Goal: Find specific page/section: Find specific page/section

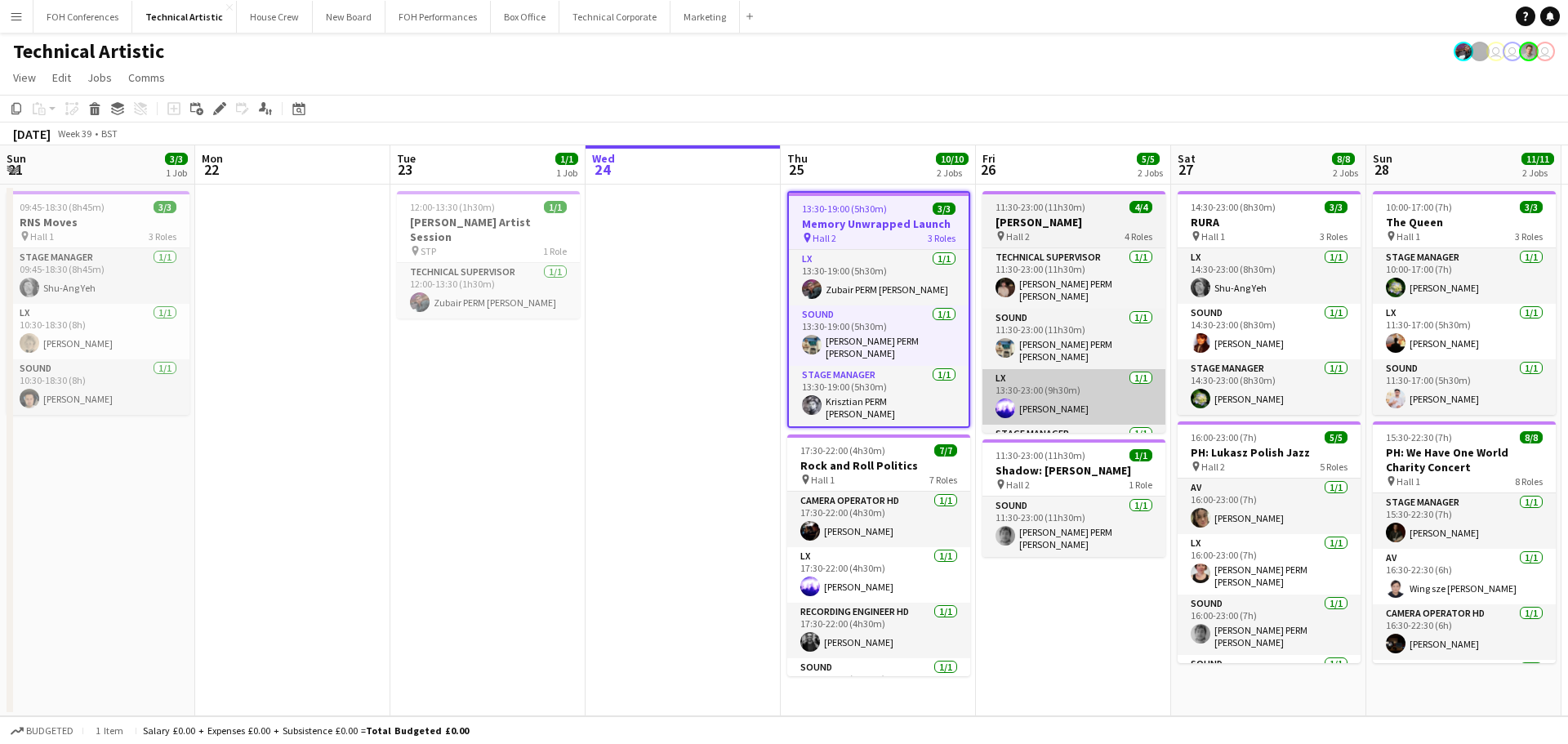
scroll to position [0, 390]
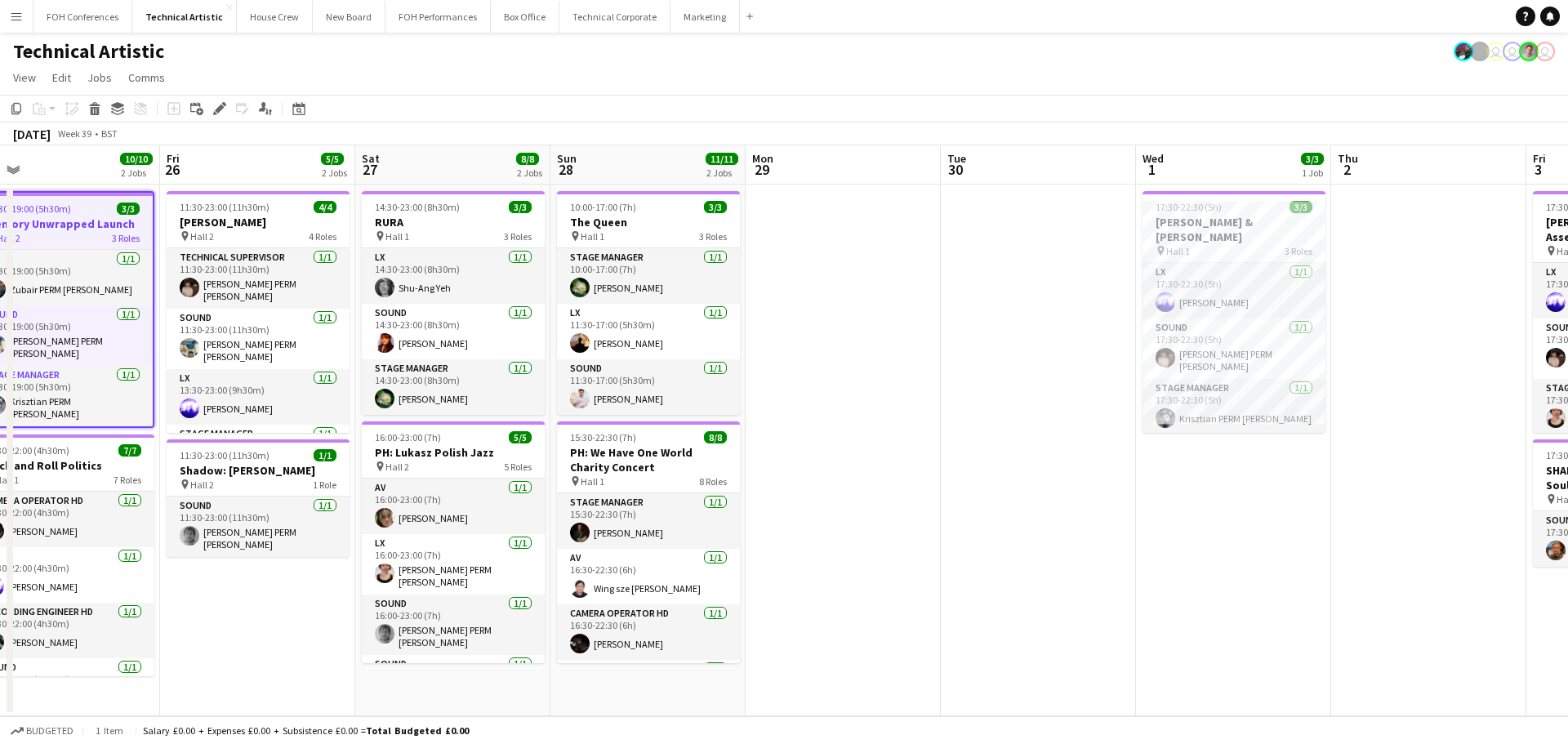
drag, startPoint x: 1214, startPoint y: 302, endPoint x: 821, endPoint y: 339, distance: 394.7
click at [821, 339] on app-calendar-viewport "Mon 22 Tue 23 1/1 1 Job Wed 24 Thu 25 10/10 2 Jobs Fri 26 5/5 2 Jobs Sat 27 8/8…" at bounding box center [784, 431] width 1568 height 571
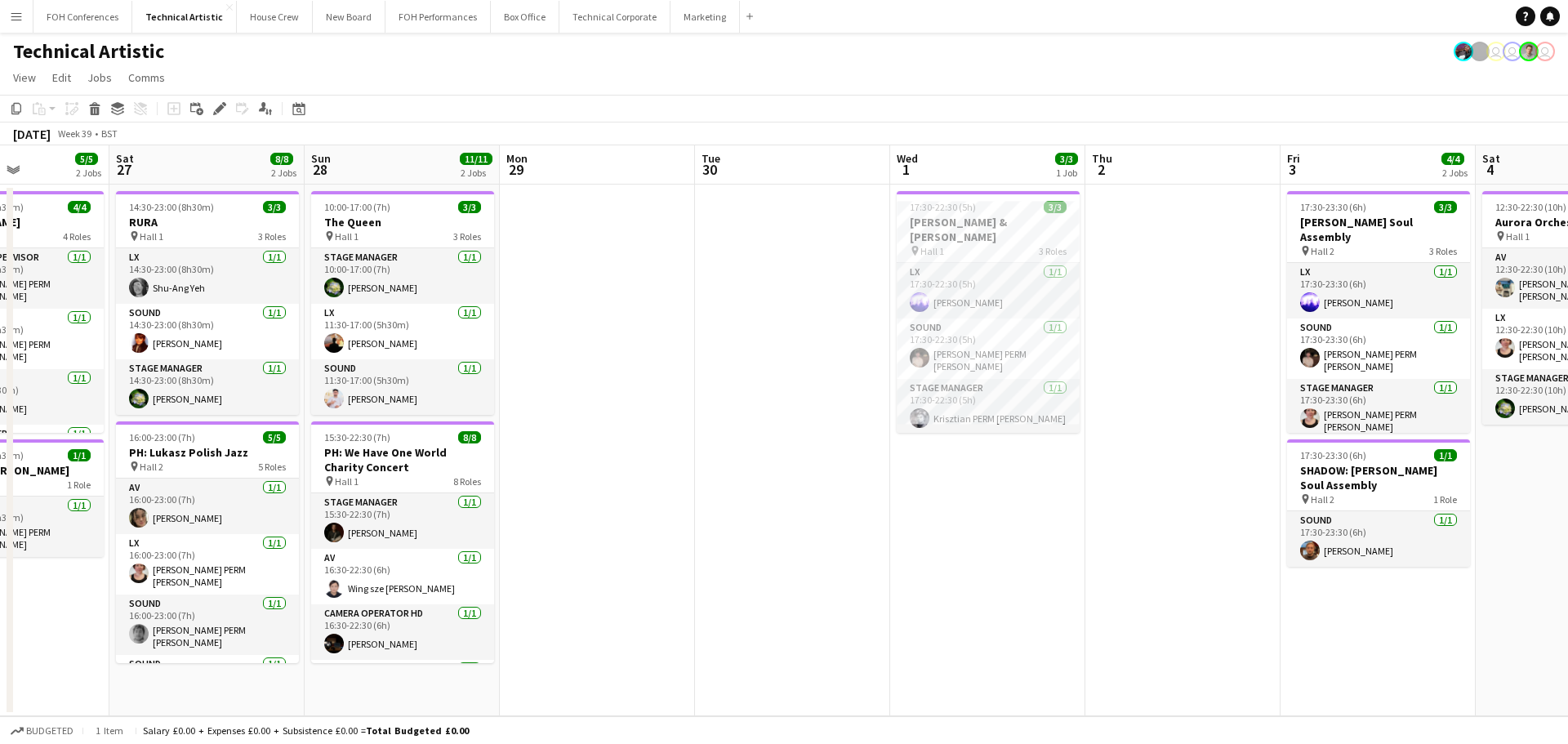
drag, startPoint x: 917, startPoint y: 507, endPoint x: 767, endPoint y: 519, distance: 150.5
click at [767, 519] on app-calendar-viewport "Wed 24 Thu 25 10/10 2 Jobs Fri 26 5/5 2 Jobs Sat 27 8/8 2 Jobs Sun 28 11/11 2 J…" at bounding box center [784, 431] width 1568 height 571
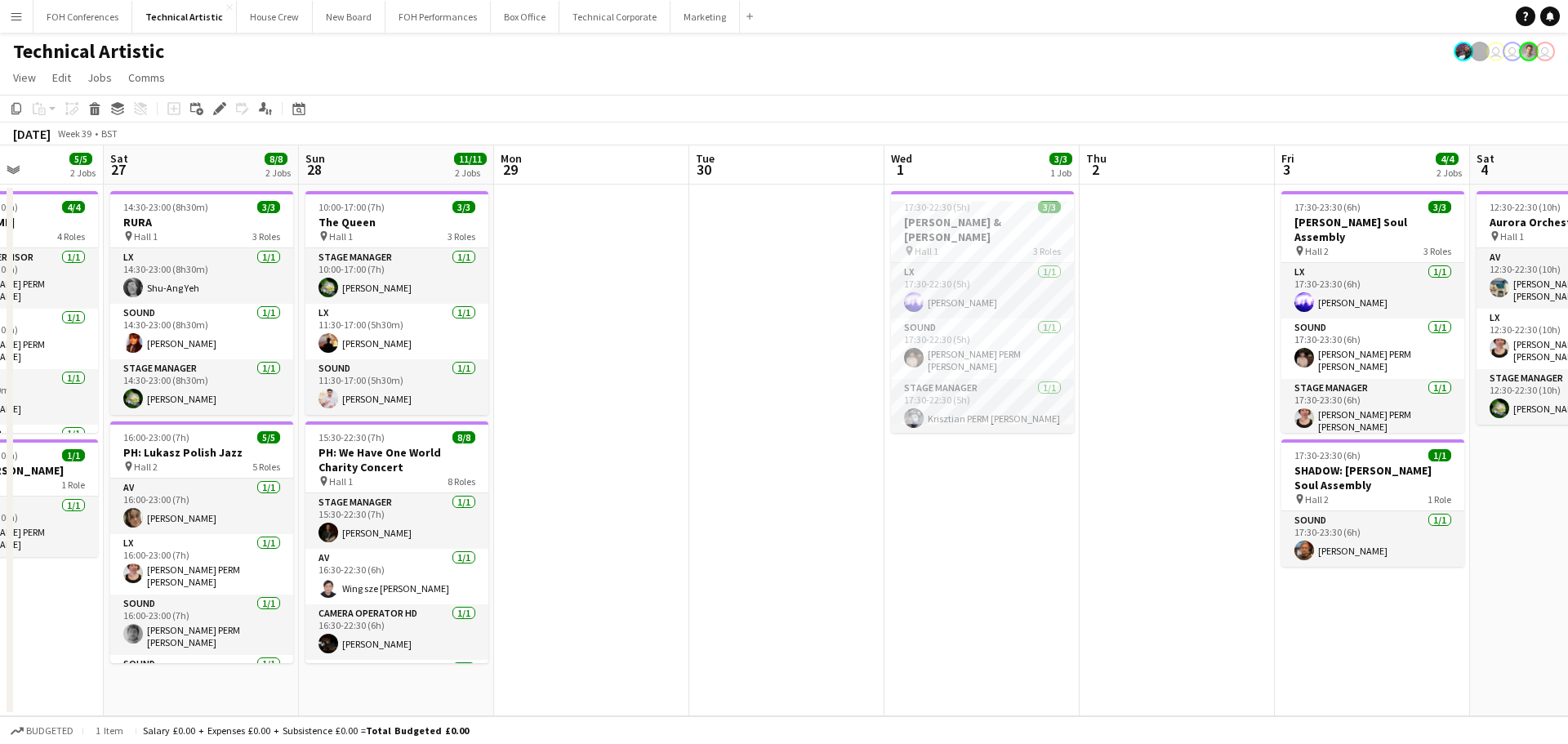
scroll to position [0, 470]
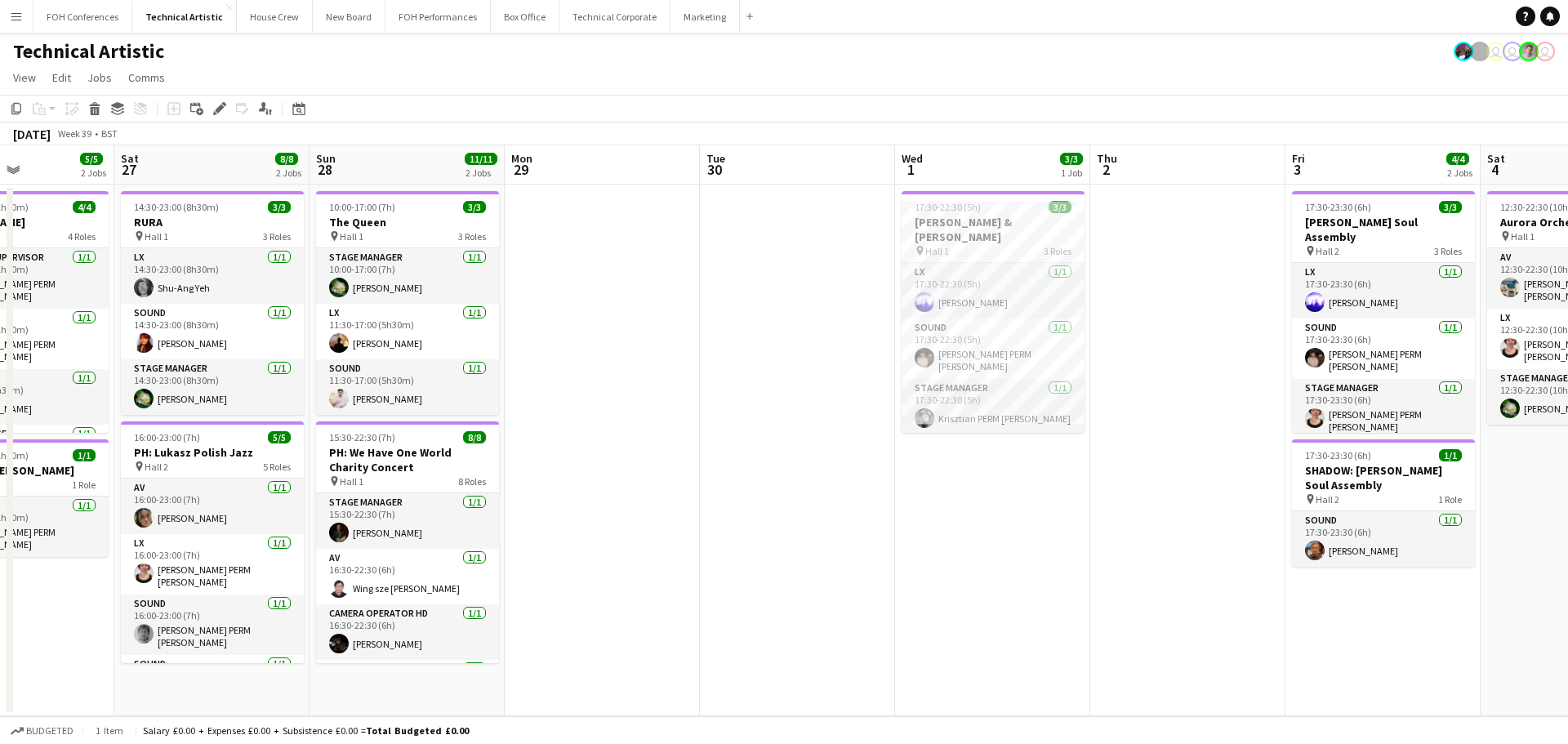
drag, startPoint x: 884, startPoint y: 520, endPoint x: 706, endPoint y: 521, distance: 178.0
click at [706, 521] on app-calendar-viewport "Wed 24 Thu 25 10/10 2 Jobs Fri 26 5/5 2 Jobs Sat 27 8/8 2 Jobs Sun 28 11/11 2 J…" at bounding box center [784, 431] width 1568 height 571
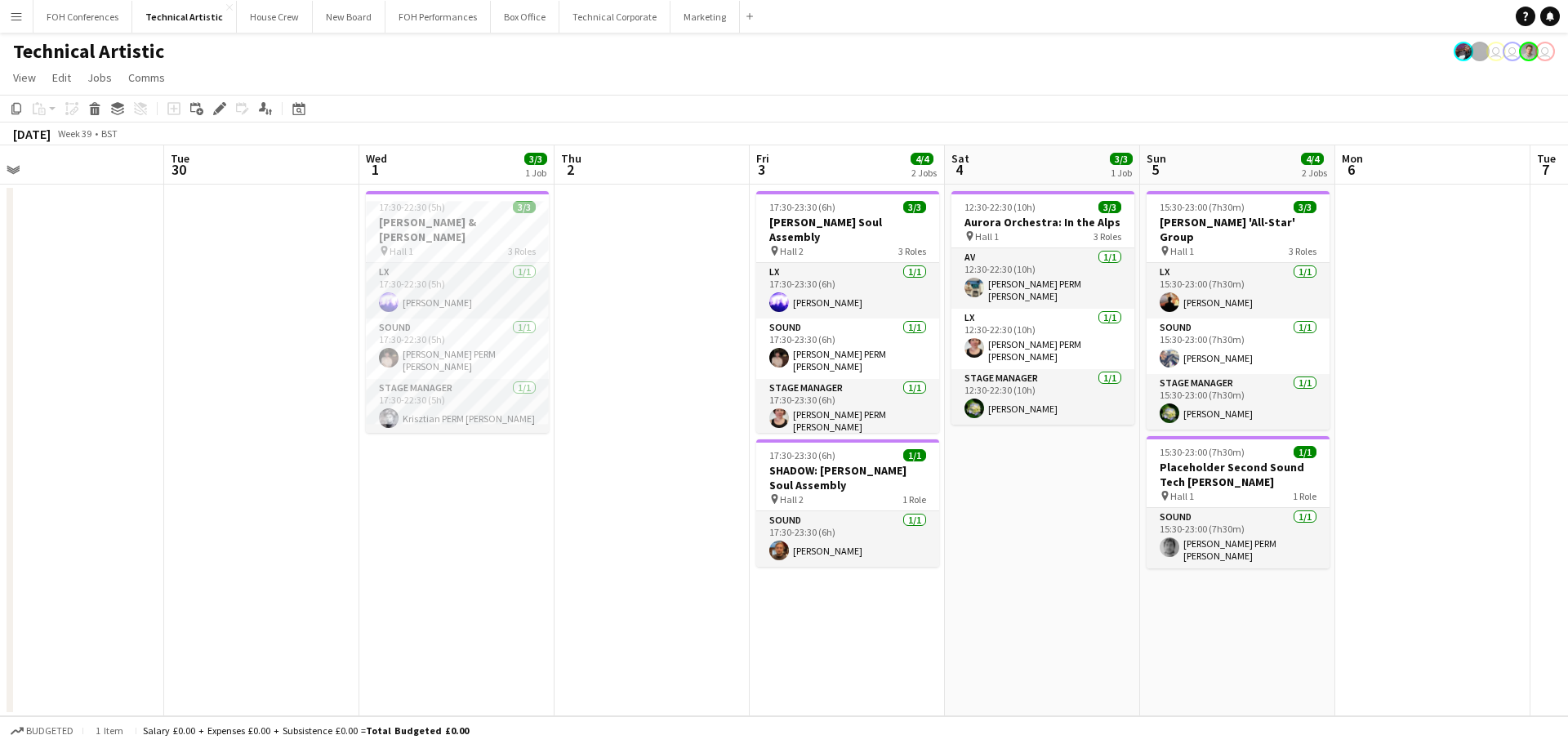
drag, startPoint x: 1013, startPoint y: 434, endPoint x: 812, endPoint y: 424, distance: 201.2
click at [812, 424] on app-calendar-viewport "Fri 26 5/5 2 Jobs Sat 27 8/8 2 Jobs Sun 28 11/11 2 Jobs Mon 29 Tue 30 Wed 1 3/3…" at bounding box center [784, 431] width 1568 height 571
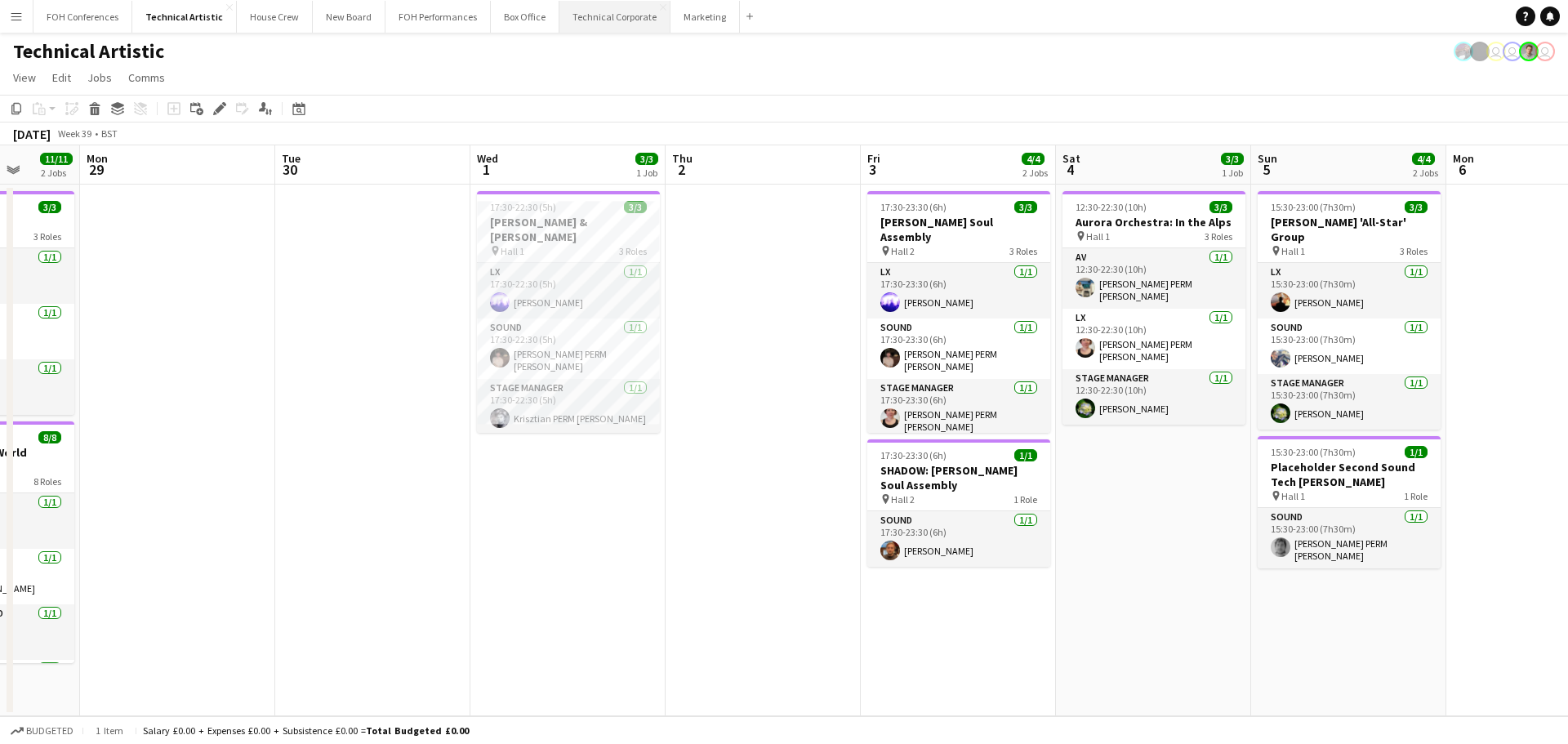
click at [595, 20] on button "Technical Corporate Close" at bounding box center [615, 16] width 111 height 32
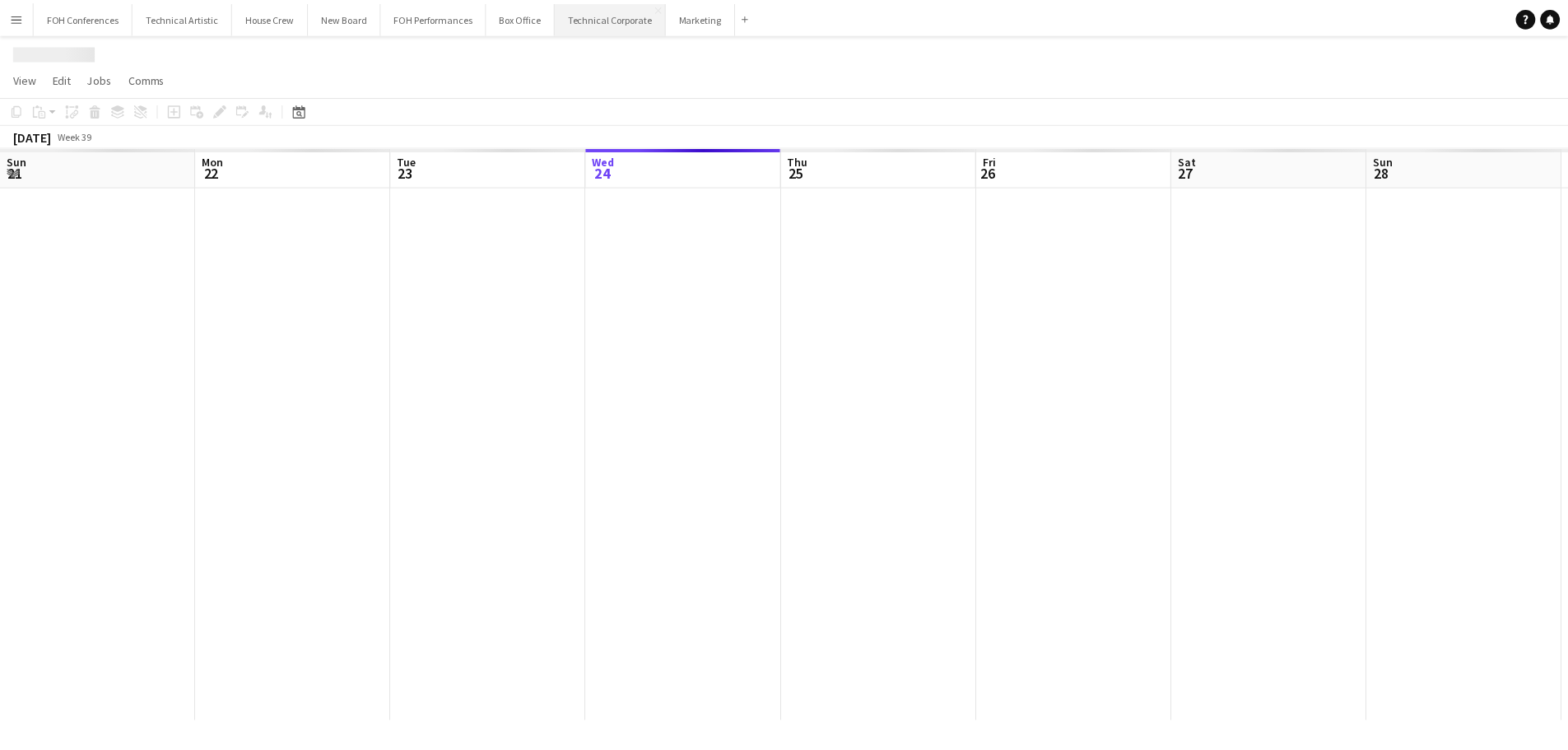
scroll to position [0, 393]
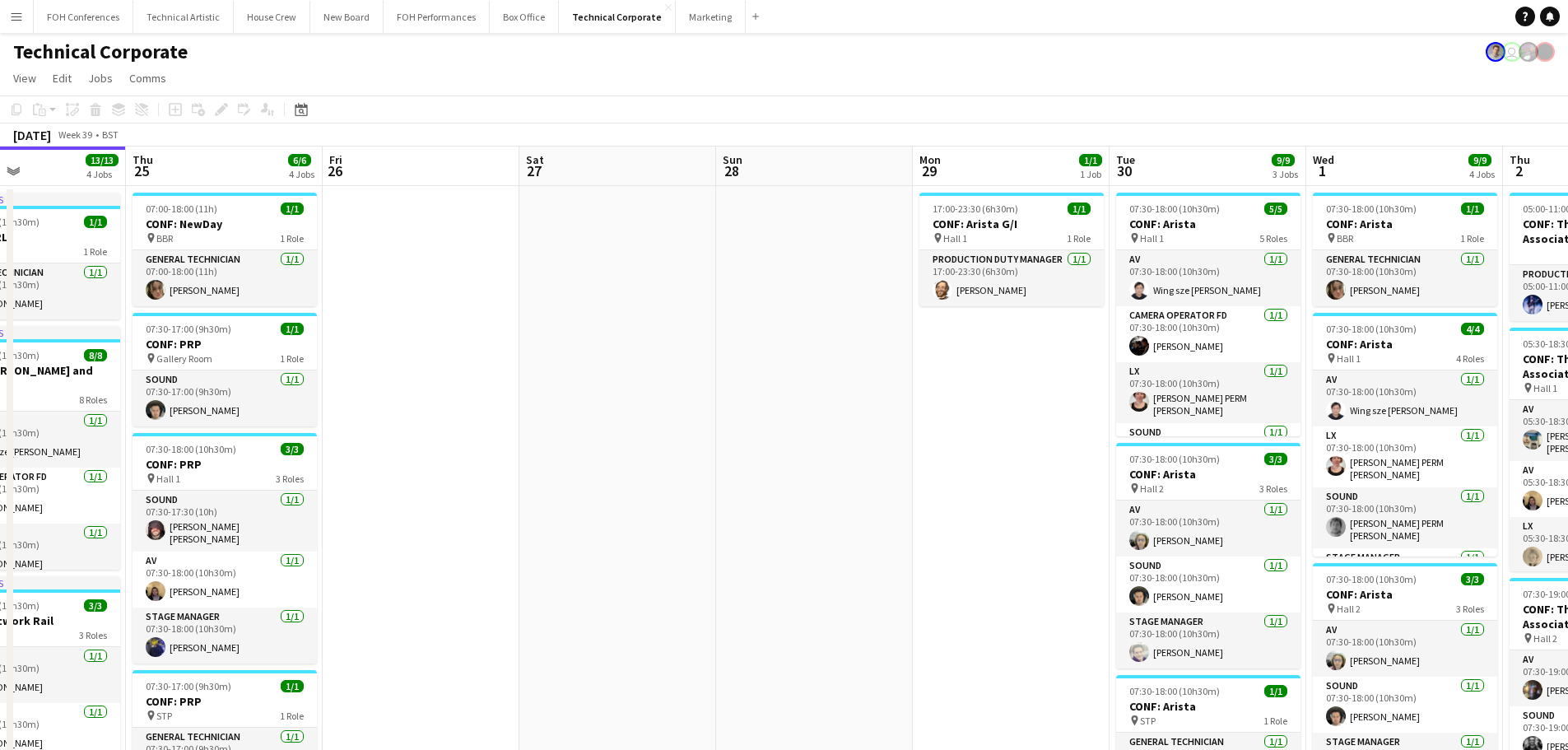
drag, startPoint x: 910, startPoint y: 397, endPoint x: 445, endPoint y: 418, distance: 465.5
click at [445, 418] on app-calendar-viewport "Mon 22 8/8 3 Jobs Tue 23 18/18 4 Jobs Wed 24 13/13 4 Jobs Thu 25 6/6 4 Jobs Fri…" at bounding box center [784, 618] width 1568 height 943
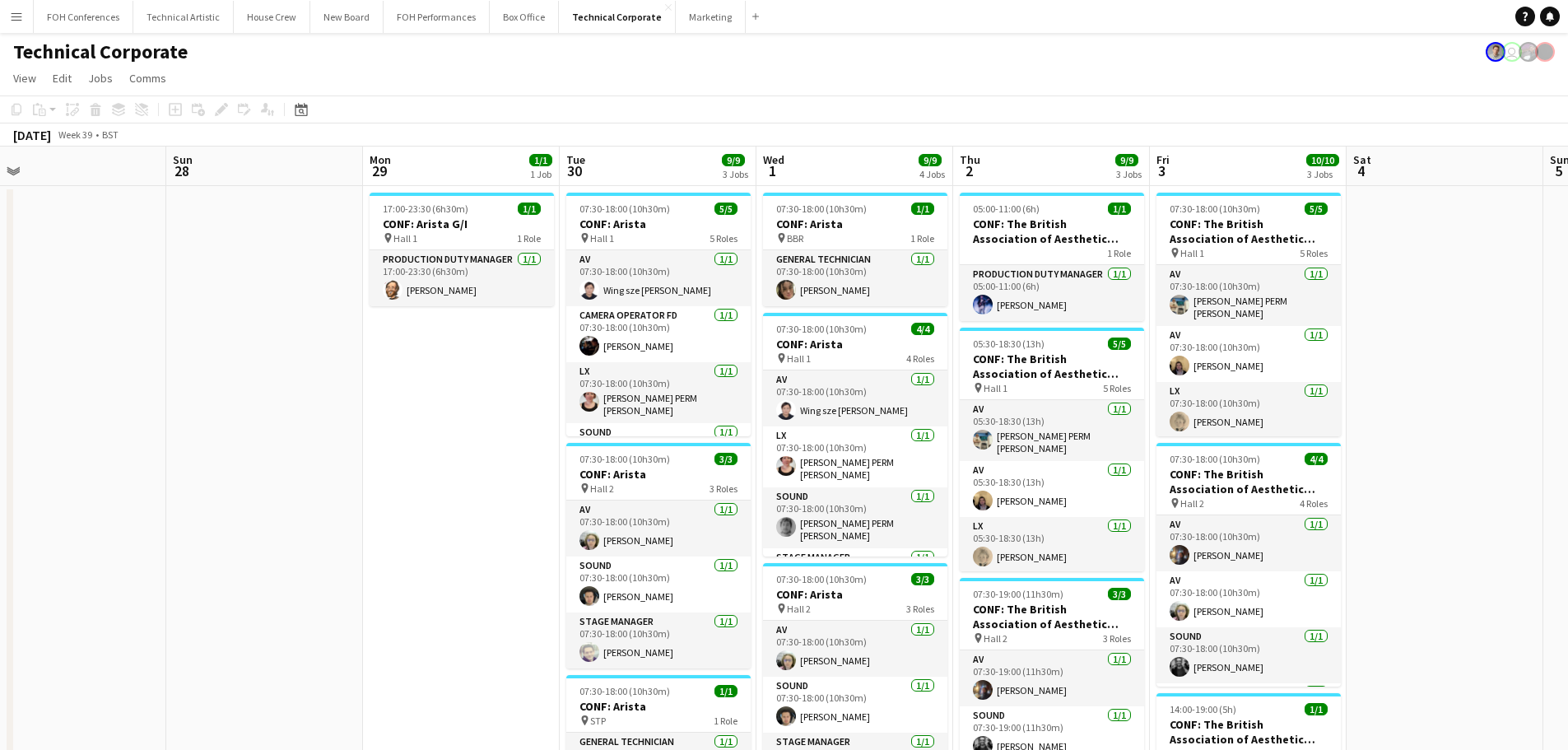
scroll to position [0, 464]
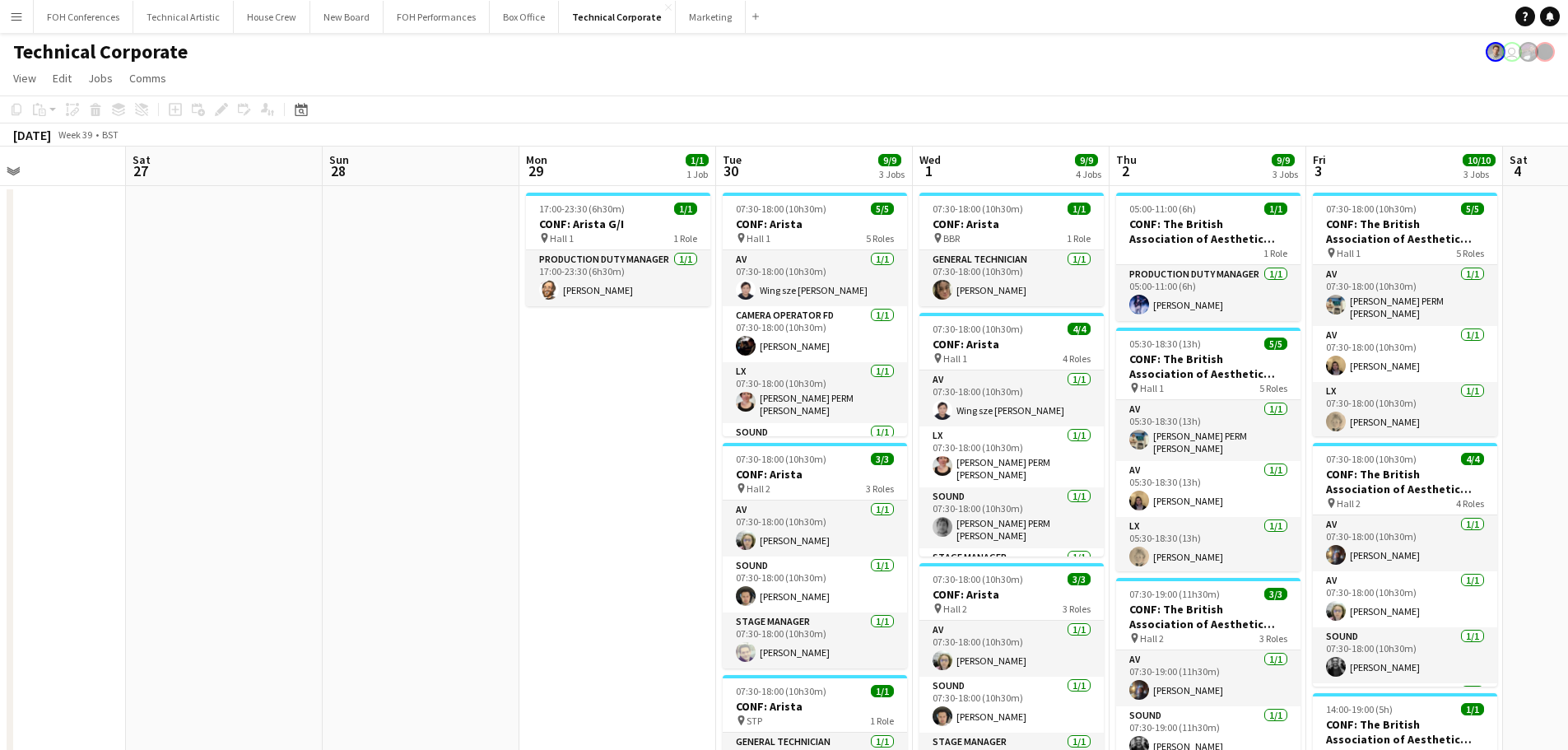
drag, startPoint x: 769, startPoint y: 433, endPoint x: 572, endPoint y: 441, distance: 197.2
click at [572, 441] on app-calendar-viewport "Wed 24 13/13 4 Jobs Thu 25 6/6 4 Jobs Fri 26 Sat 27 Sun 28 Mon 29 1/1 1 Job Tue…" at bounding box center [784, 618] width 1568 height 943
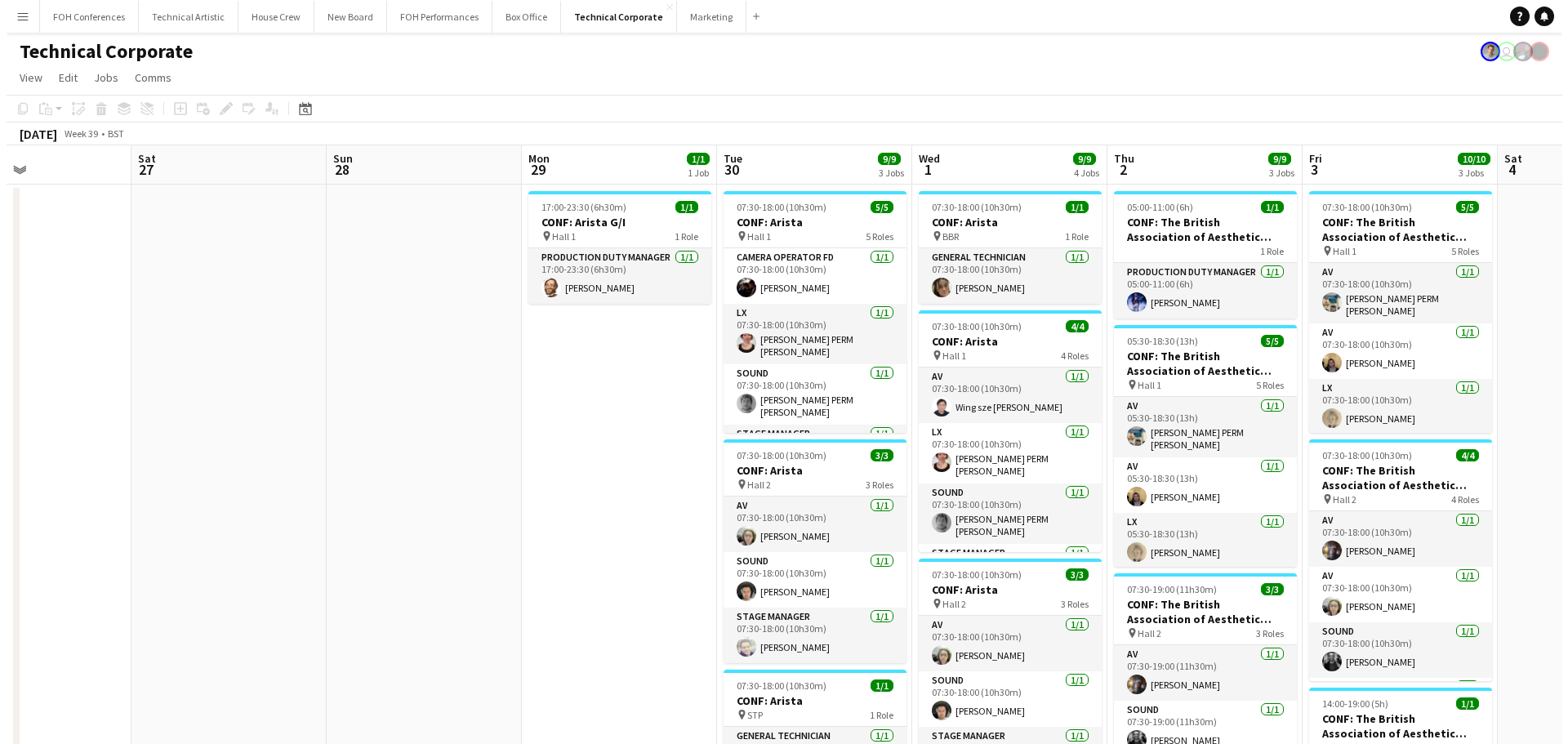
scroll to position [81, 0]
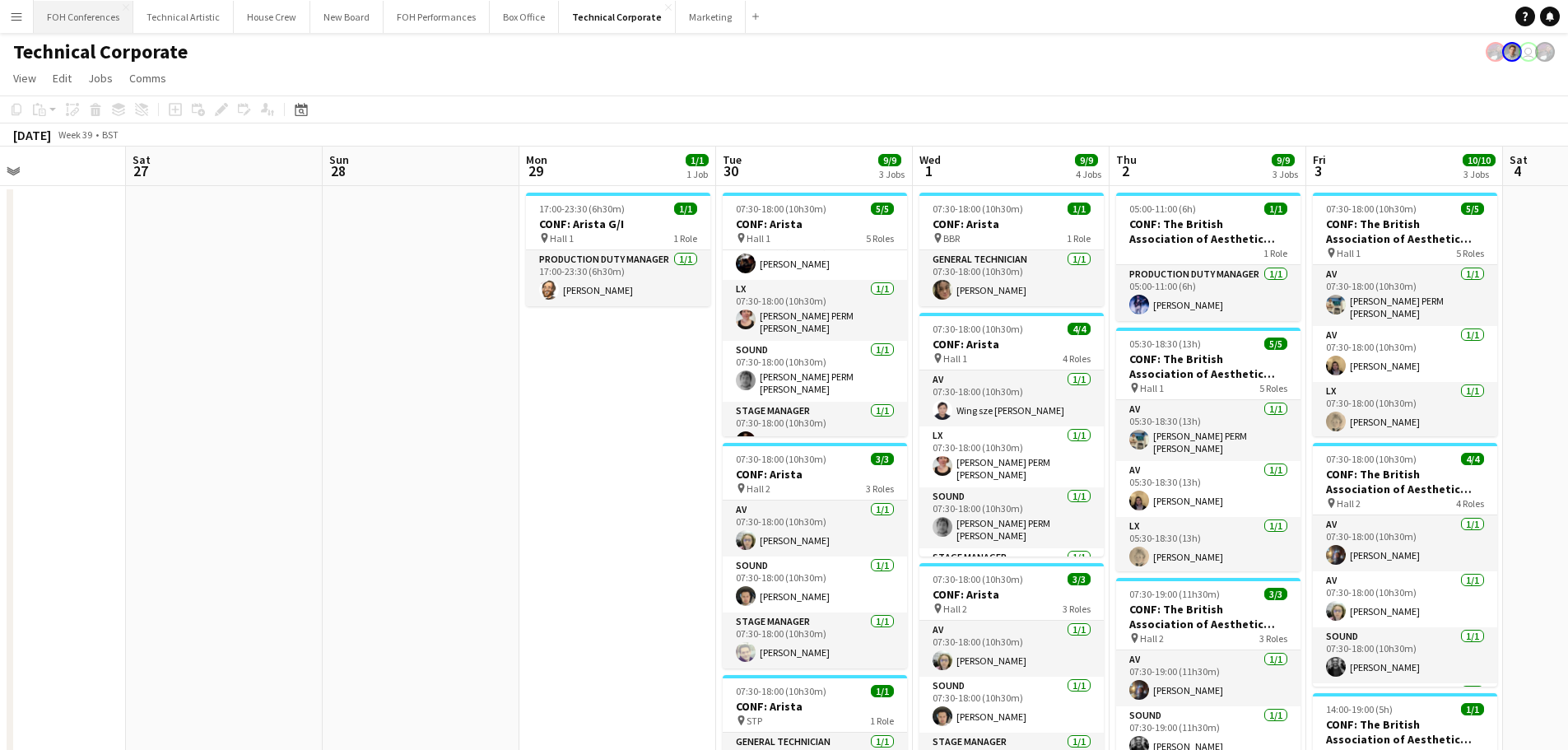
click at [107, 15] on button "FOH Conferences Close" at bounding box center [83, 16] width 99 height 32
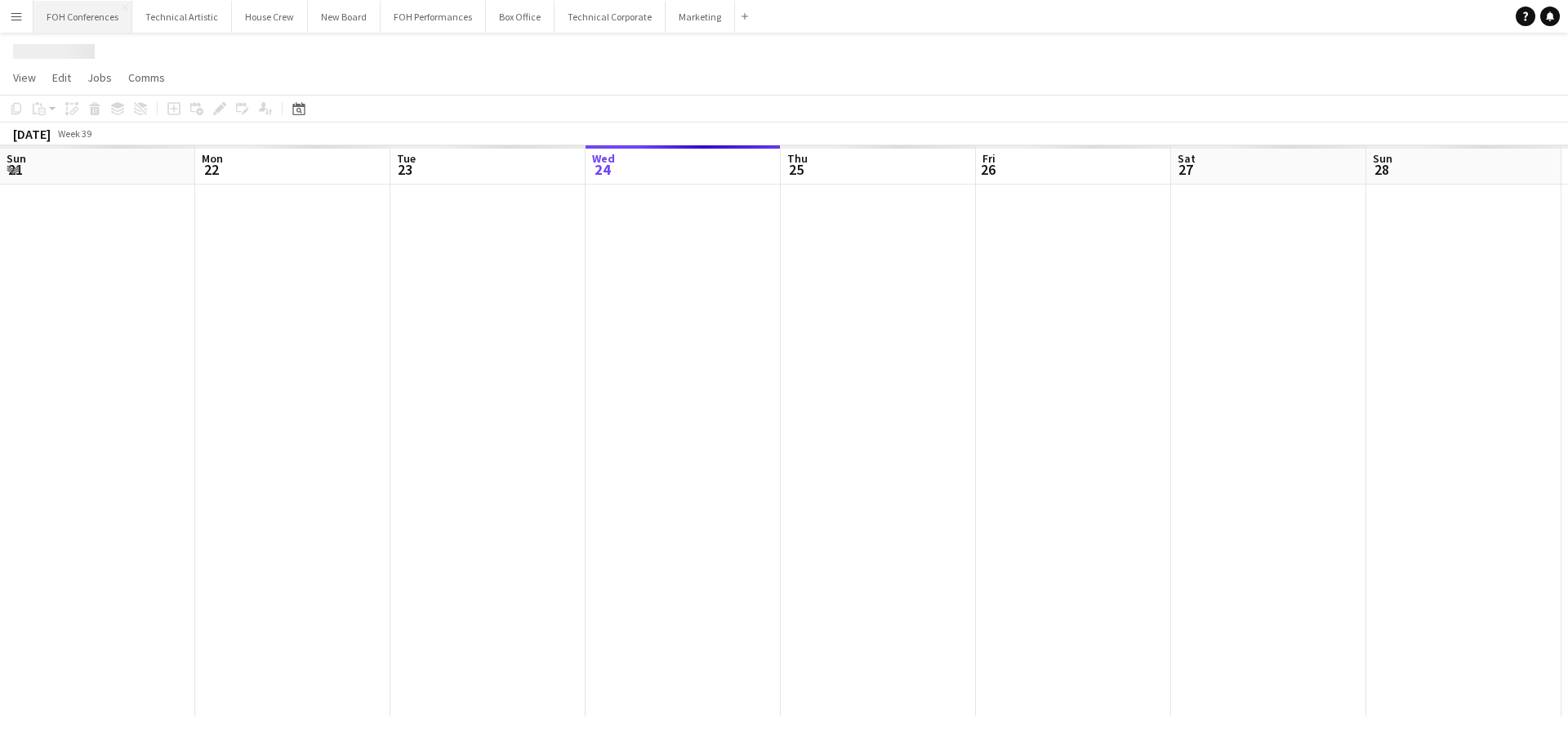
scroll to position [0, 390]
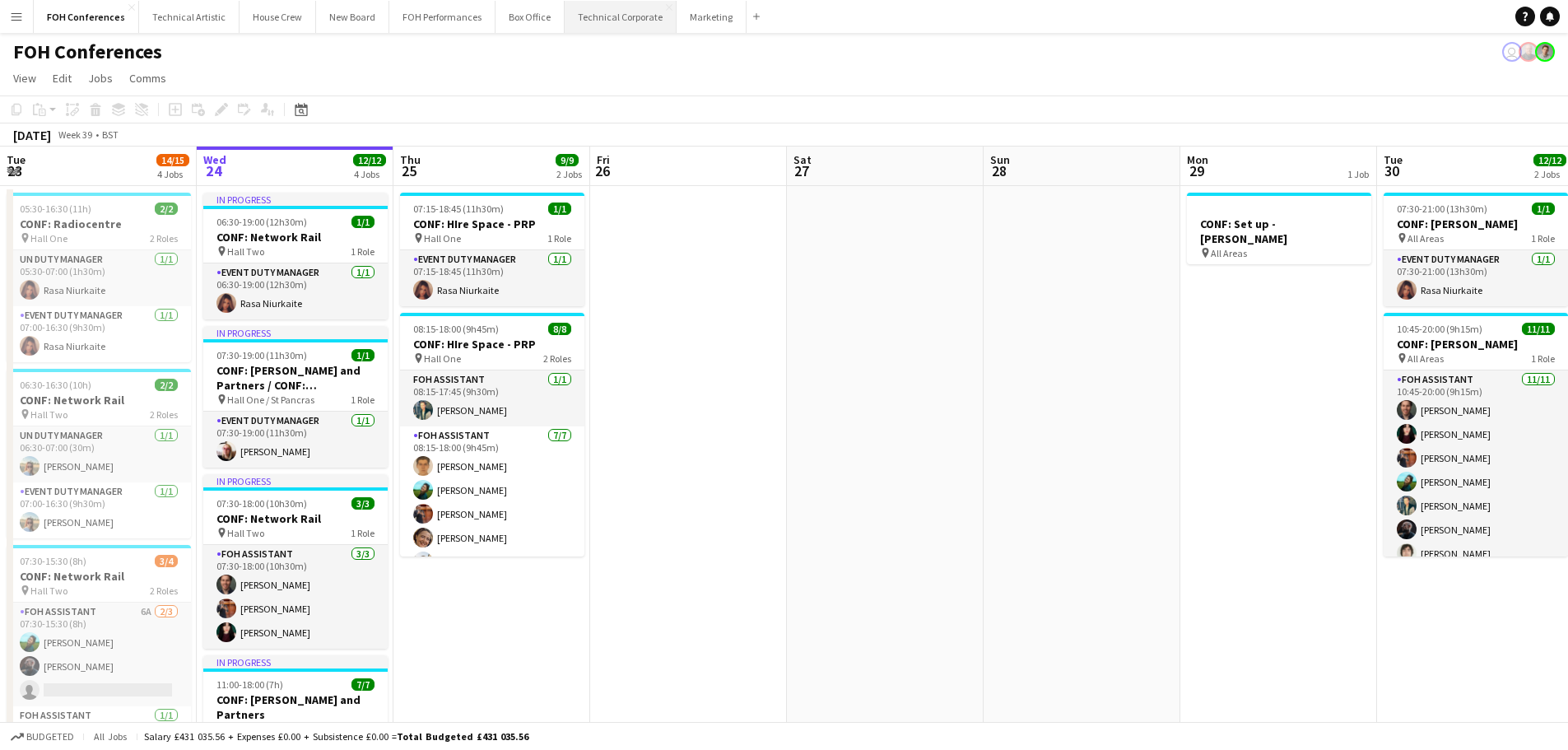
click at [617, 21] on button "Technical Corporate Close" at bounding box center [621, 16] width 112 height 32
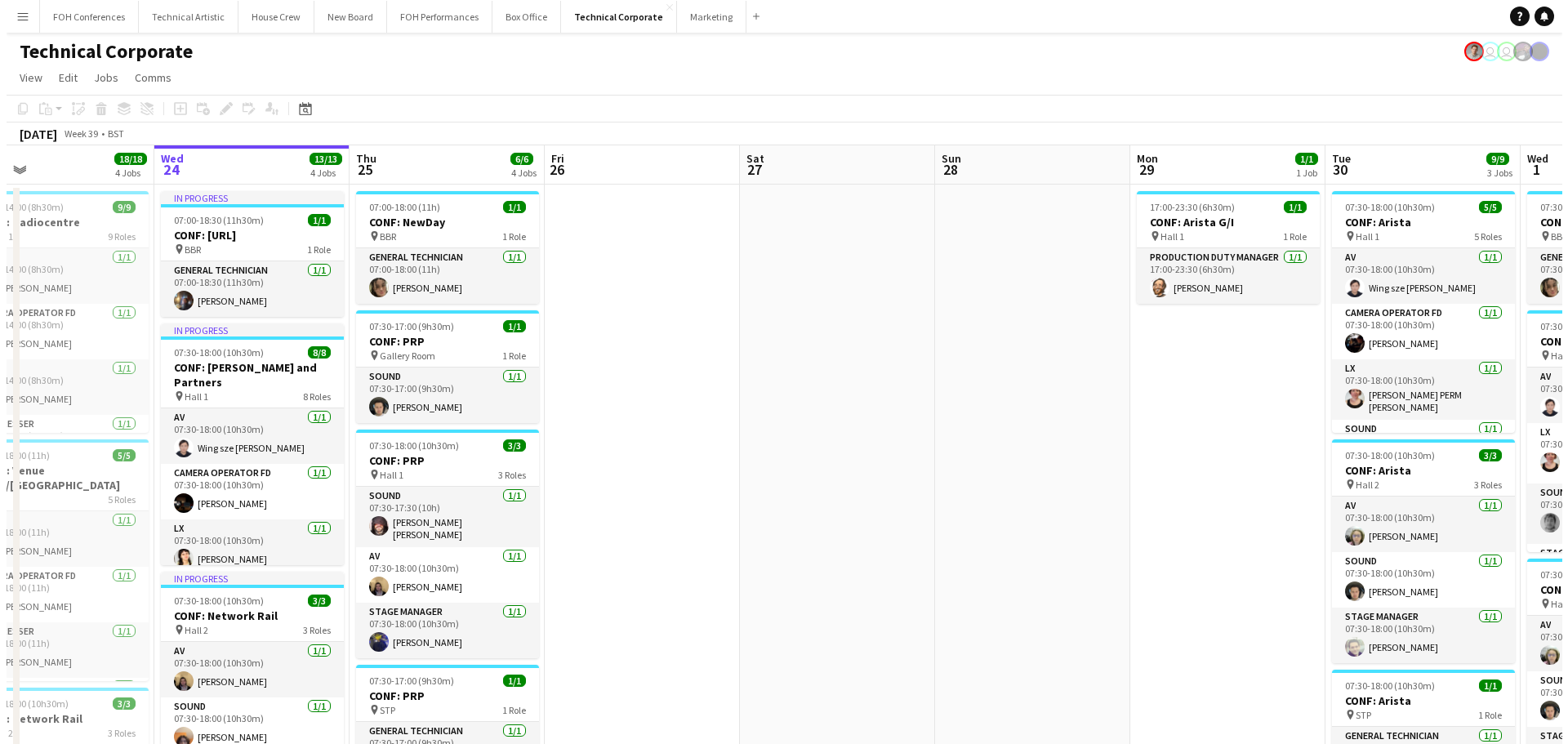
scroll to position [0, 501]
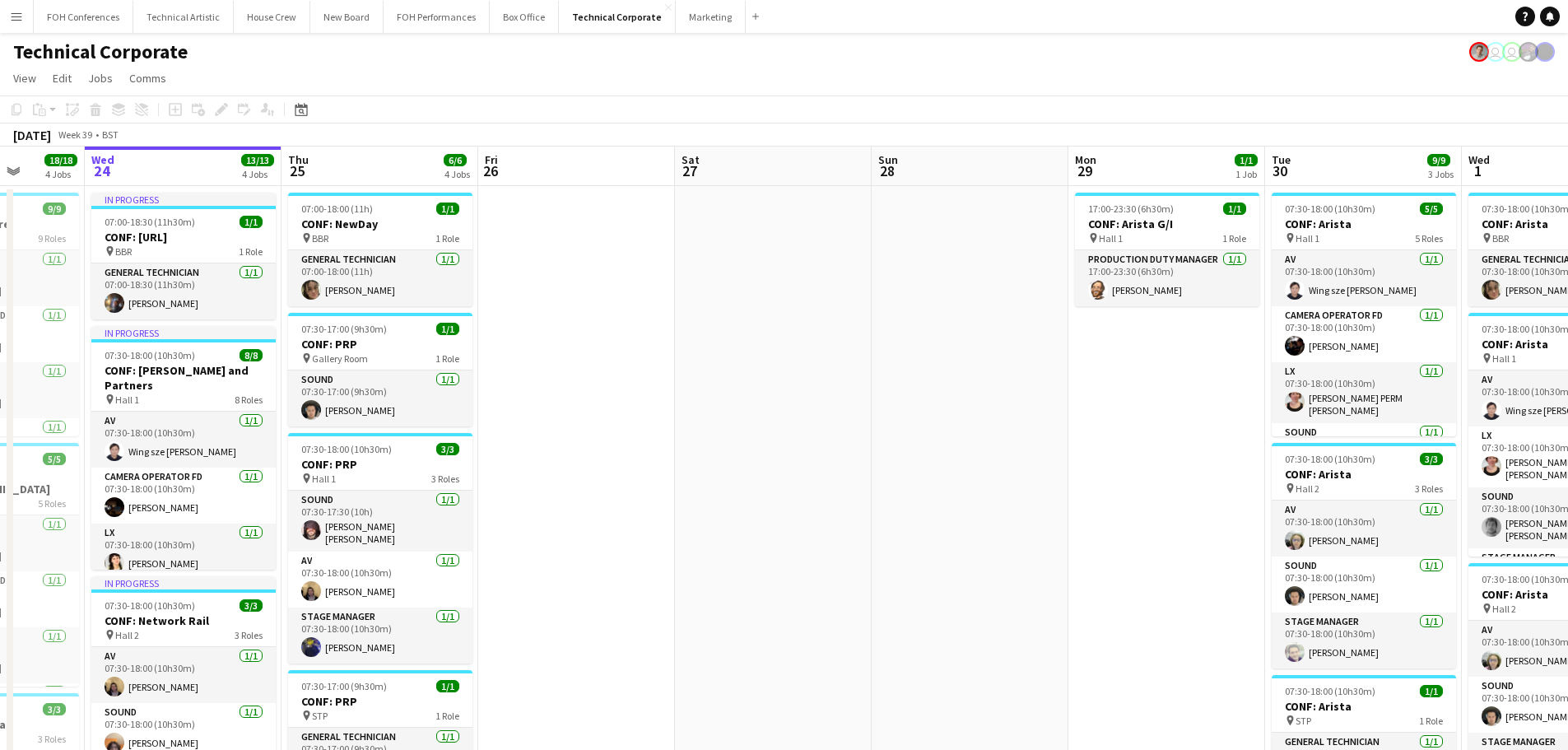
drag, startPoint x: 901, startPoint y: 482, endPoint x: 789, endPoint y: 496, distance: 112.9
click at [789, 496] on app-calendar-viewport "Sun 21 Mon 22 8/8 3 Jobs Tue 23 18/18 4 Jobs Wed 24 13/13 4 Jobs Thu 25 6/6 4 J…" at bounding box center [784, 618] width 1568 height 943
click at [105, 21] on button "FOH Conferences Close" at bounding box center [83, 16] width 99 height 32
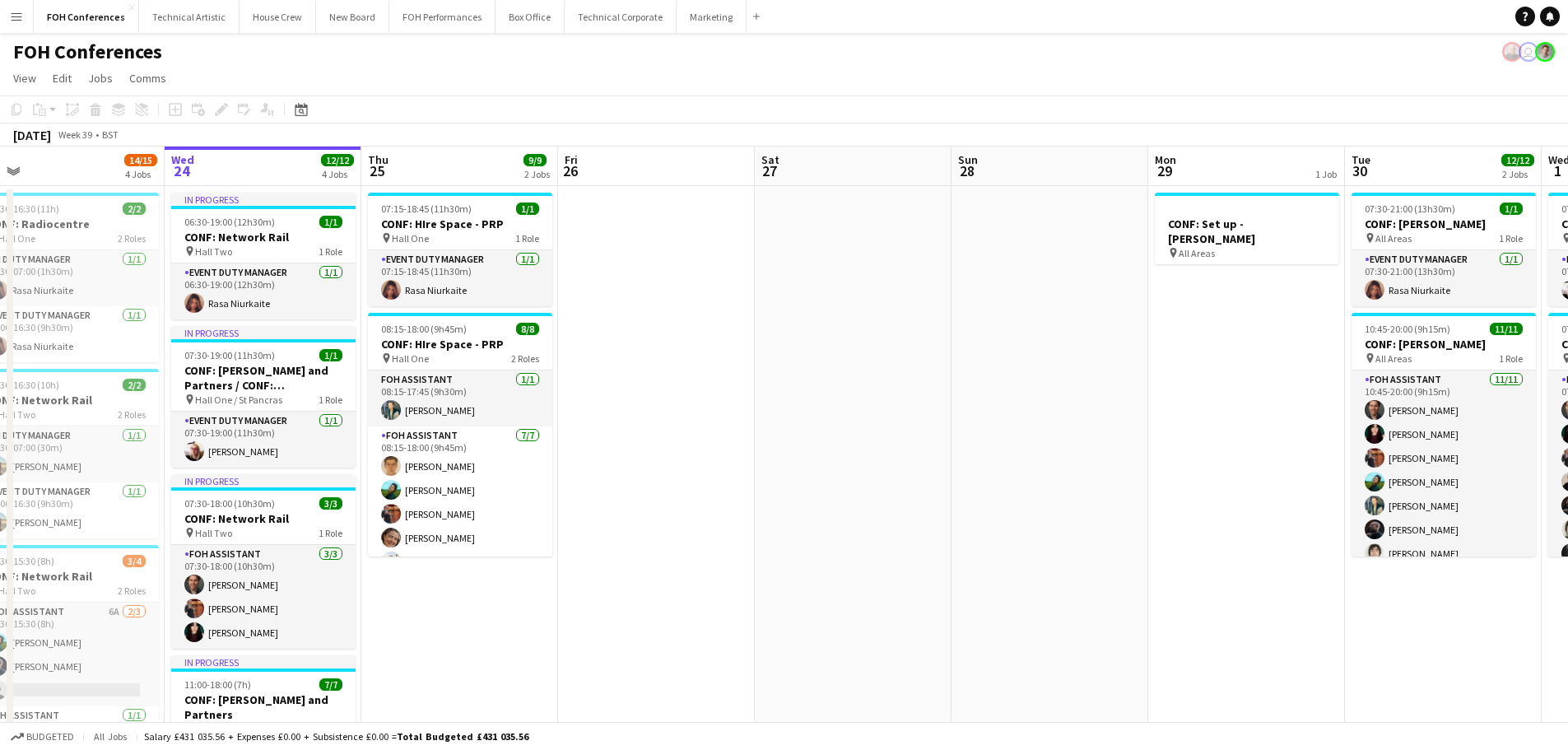
scroll to position [0, 427]
drag, startPoint x: 974, startPoint y: 307, endPoint x: 941, endPoint y: 311, distance: 33.2
click at [941, 311] on app-calendar-viewport "Sun 21 Mon 22 6/6 2 Jobs Tue 23 14/15 4 Jobs Wed 24 12/12 4 Jobs Thu 25 9/9 2 J…" at bounding box center [784, 598] width 1568 height 903
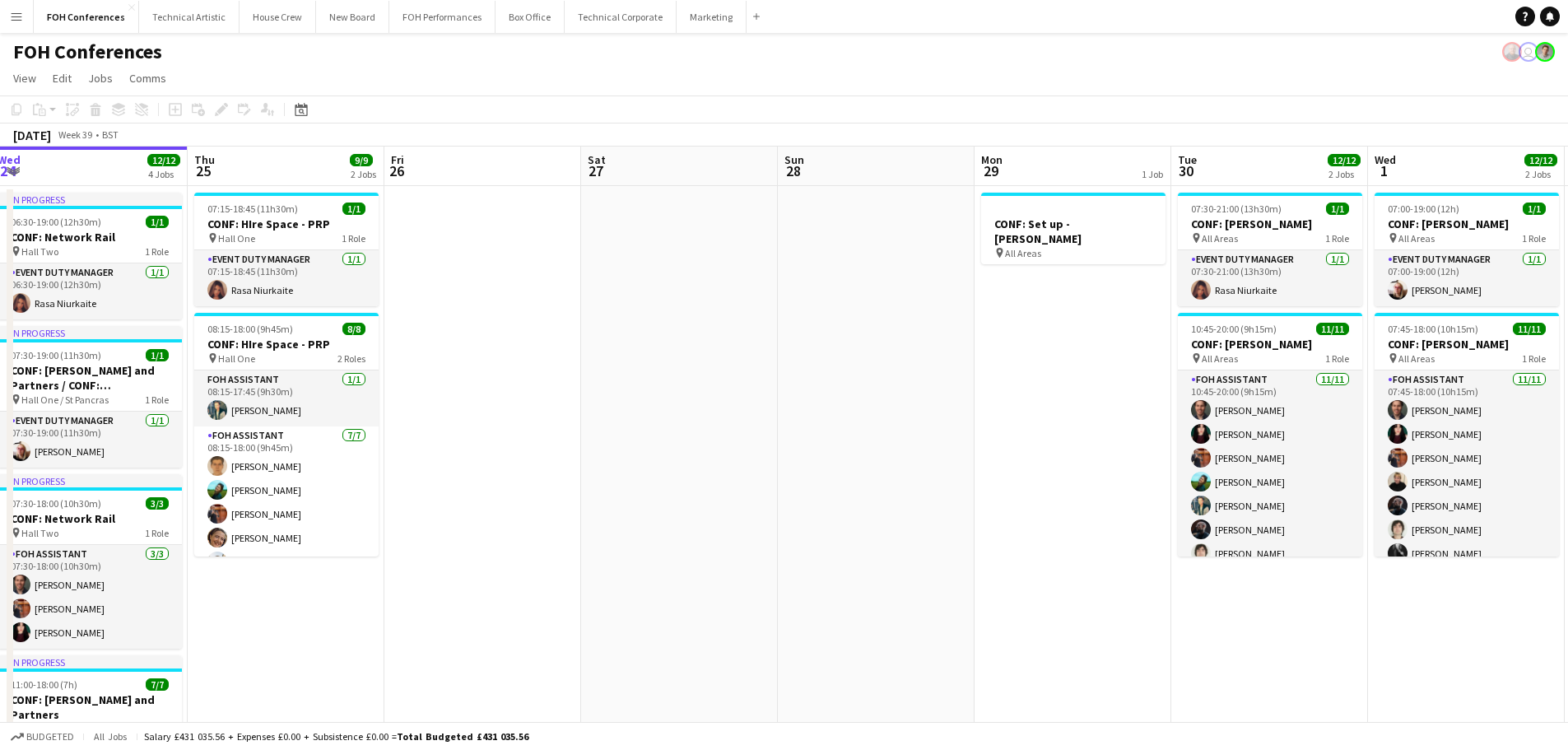
drag, startPoint x: 1254, startPoint y: 329, endPoint x: 1086, endPoint y: 332, distance: 168.0
click at [1086, 332] on app-calendar-viewport "Sun 21 Mon 22 6/6 2 Jobs Tue 23 14/15 4 Jobs Wed 24 12/12 4 Jobs Thu 25 9/9 2 J…" at bounding box center [784, 598] width 1568 height 903
